Goal: Use online tool/utility: Utilize a website feature to perform a specific function

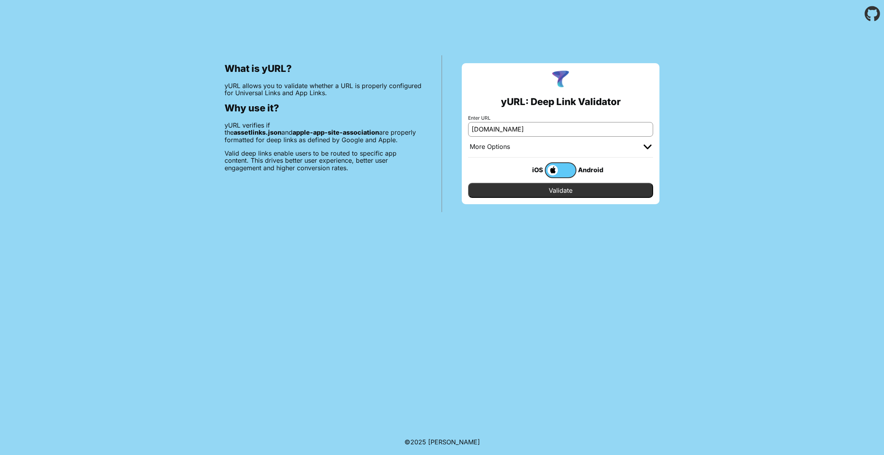
type input "[DOMAIN_NAME]"
click at [541, 190] on input "Validate" at bounding box center [560, 190] width 185 height 15
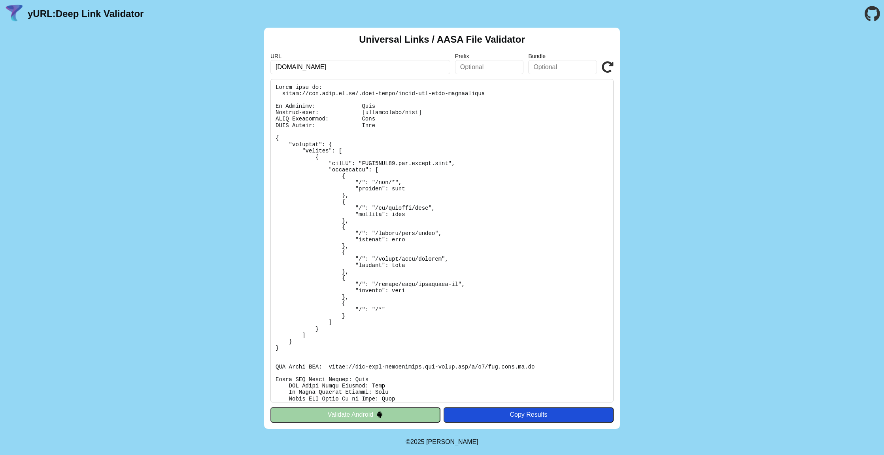
scroll to position [106, 0]
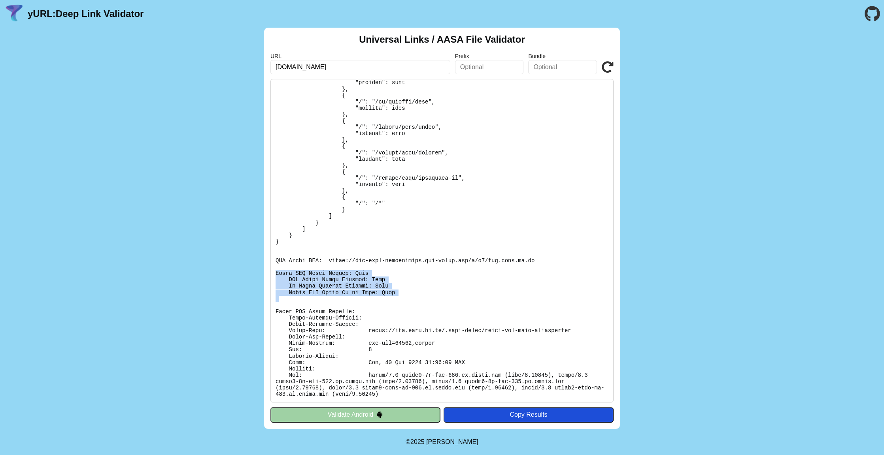
drag, startPoint x: 276, startPoint y: 274, endPoint x: 425, endPoint y: 302, distance: 151.2
click at [425, 302] on pre at bounding box center [441, 241] width 343 height 324
click at [485, 314] on pre at bounding box center [441, 241] width 343 height 324
click at [358, 415] on button "Validate Android" at bounding box center [355, 414] width 170 height 15
click at [358, 416] on button "Validate Android" at bounding box center [355, 414] width 170 height 15
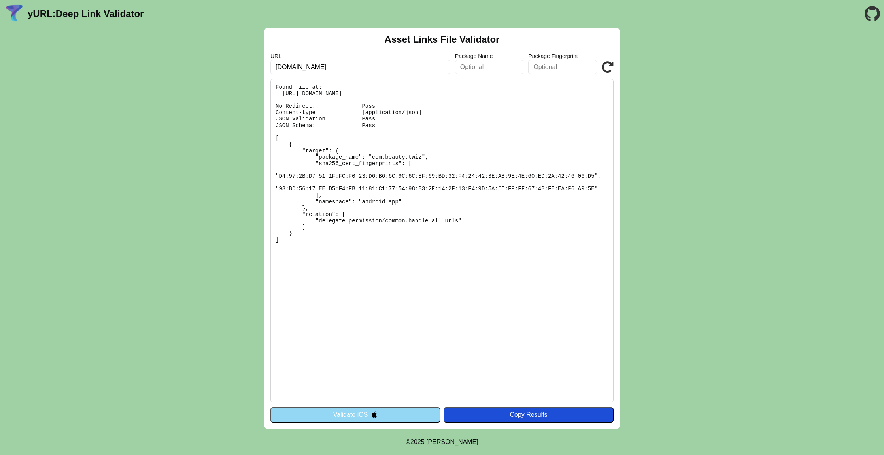
click at [357, 418] on button "Validate iOS" at bounding box center [355, 414] width 170 height 15
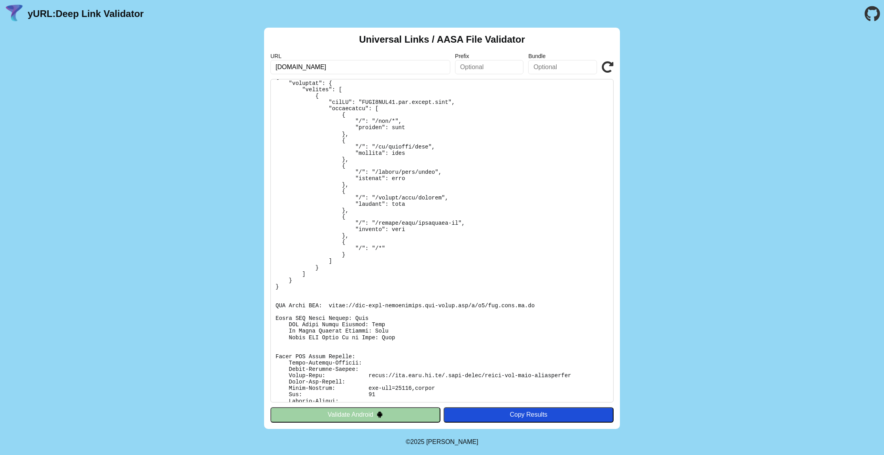
scroll to position [106, 0]
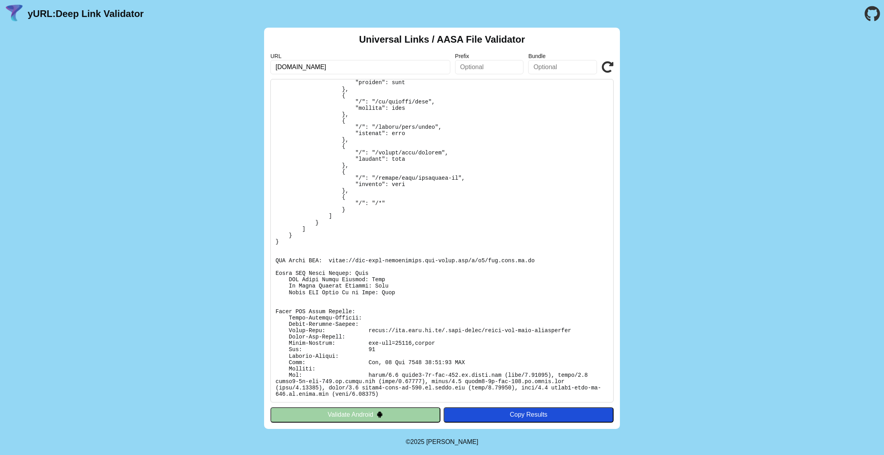
drag, startPoint x: 330, startPoint y: 268, endPoint x: 330, endPoint y: 261, distance: 6.8
click at [330, 268] on pre at bounding box center [441, 241] width 343 height 324
drag, startPoint x: 328, startPoint y: 260, endPoint x: 562, endPoint y: 264, distance: 233.6
click at [562, 264] on pre at bounding box center [441, 241] width 343 height 324
copy pre "https://app-site-association.cdn-apple.com/a/v1/www.twiz.ai.kr"
